Goal: Task Accomplishment & Management: Use online tool/utility

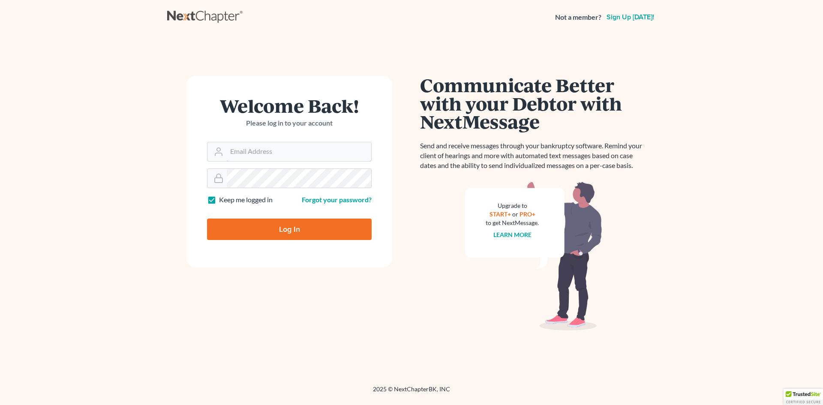
type input "[EMAIL_ADDRESS][DOMAIN_NAME]"
click at [283, 235] on input "Log In" at bounding box center [289, 229] width 165 height 21
type input "Thinking..."
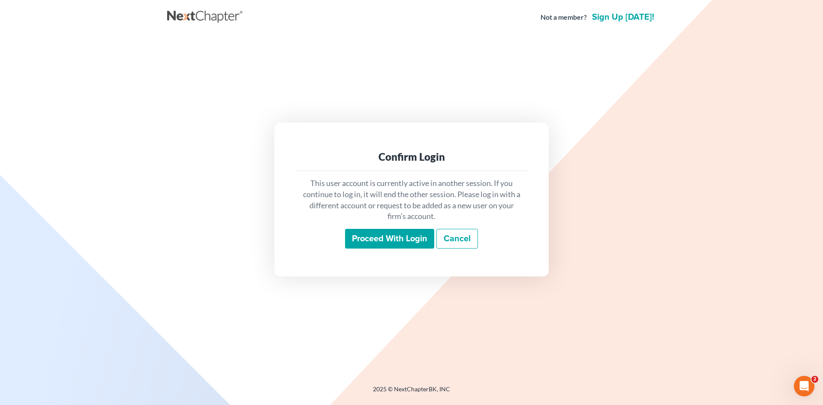
click at [374, 239] on input "Proceed with login" at bounding box center [389, 239] width 89 height 20
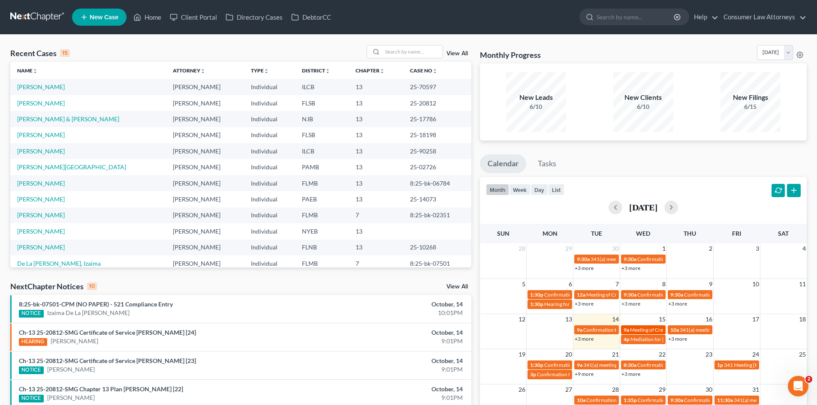
click at [633, 328] on span "Meeting of Creditors for Antonio Jones" at bounding box center [677, 330] width 95 height 6
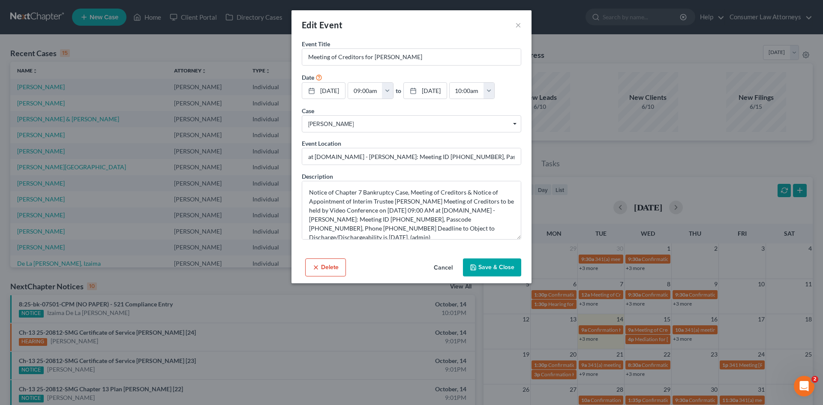
click at [174, 30] on div "Edit Event × Event Title * Meeting of Creditors for Antonio Jones Date 10/15/20…" at bounding box center [411, 202] width 823 height 405
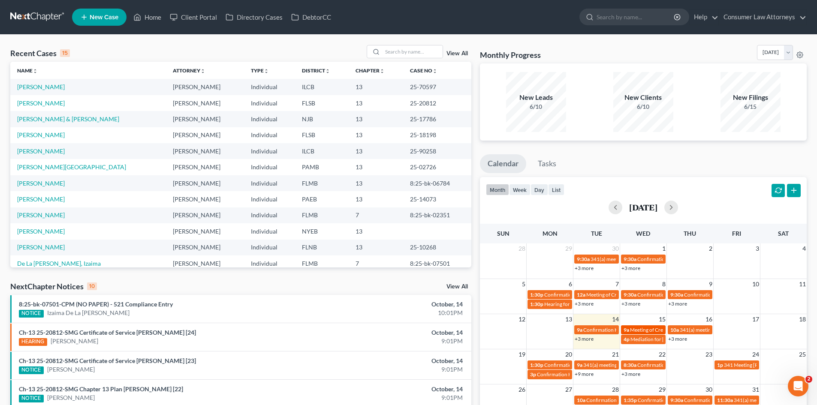
click at [633, 327] on span "Meeting of Creditors for Antonio Jones" at bounding box center [677, 330] width 95 height 6
